Goal: Information Seeking & Learning: Learn about a topic

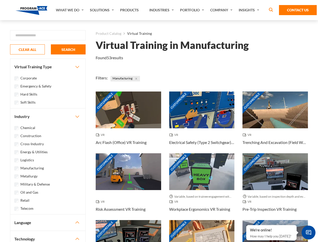
click at [70, 10] on link "What We Do" at bounding box center [70, 10] width 34 height 20
click at [102, 10] on link "Solutions" at bounding box center [102, 10] width 30 height 20
click at [162, 10] on link "Industries" at bounding box center [162, 10] width 31 height 20
click at [222, 10] on link "Company" at bounding box center [222, 10] width 28 height 20
click at [250, 10] on link "Insights" at bounding box center [249, 10] width 27 height 20
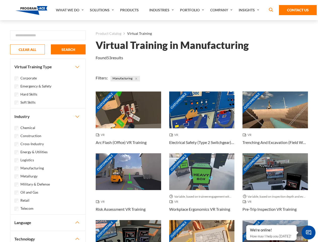
click at [0, 0] on div "Blog White Papers News" at bounding box center [0, 0] width 0 height 0
click at [0, 0] on strong "How Virtual Learning Can Enhance Workforce Productivity: A Guide for L&D Manage…" at bounding box center [0, 0] width 0 height 0
click at [308, 232] on span "Minimize live chat window" at bounding box center [308, 232] width 18 height 18
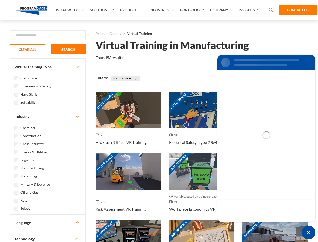
click at [246, 225] on div "Customizable" at bounding box center [274, 238] width 65 height 37
